Goal: Navigation & Orientation: Find specific page/section

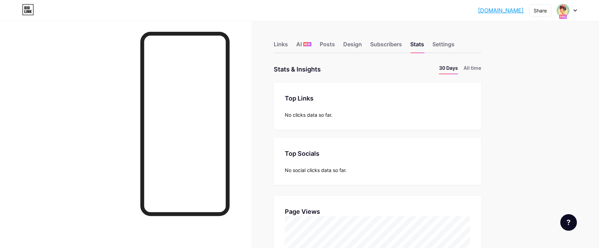
scroll to position [248, 599]
click at [443, 45] on div "Settings" at bounding box center [443, 46] width 22 height 12
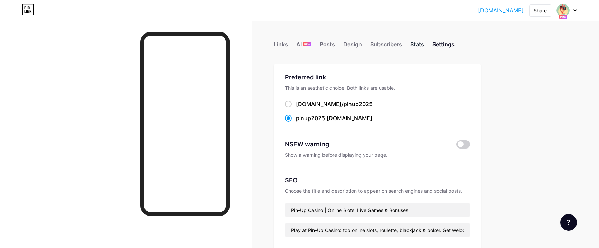
click at [417, 49] on div "Stats" at bounding box center [417, 46] width 14 height 12
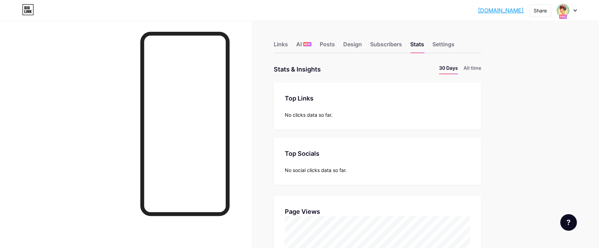
click at [573, 10] on icon at bounding box center [574, 10] width 3 height 2
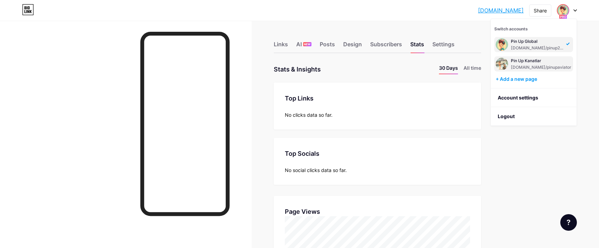
click at [526, 62] on div "Pin Up Kanatlar" at bounding box center [540, 61] width 60 height 6
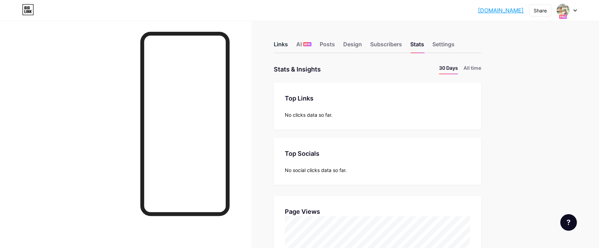
click at [288, 40] on div "Links" at bounding box center [281, 46] width 14 height 12
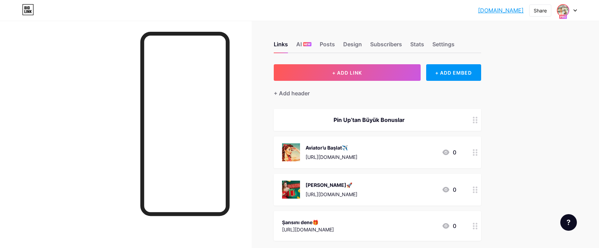
click at [563, 11] on img at bounding box center [562, 10] width 11 height 11
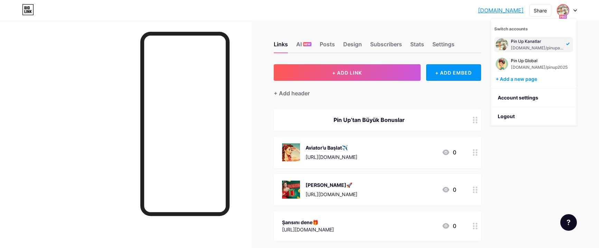
click at [563, 11] on img at bounding box center [562, 10] width 11 height 11
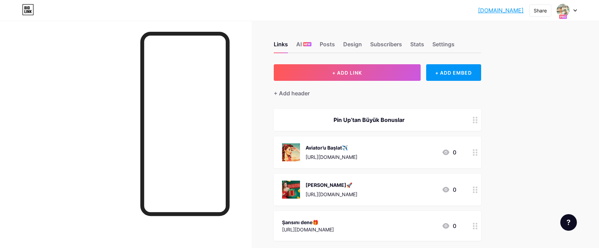
click at [255, 27] on div "Links AI NEW Posts Design Subscribers Stats Settings + ADD LINK + ADD EMBED + A…" at bounding box center [255, 171] width 510 height 300
